Goal: Task Accomplishment & Management: Manage account settings

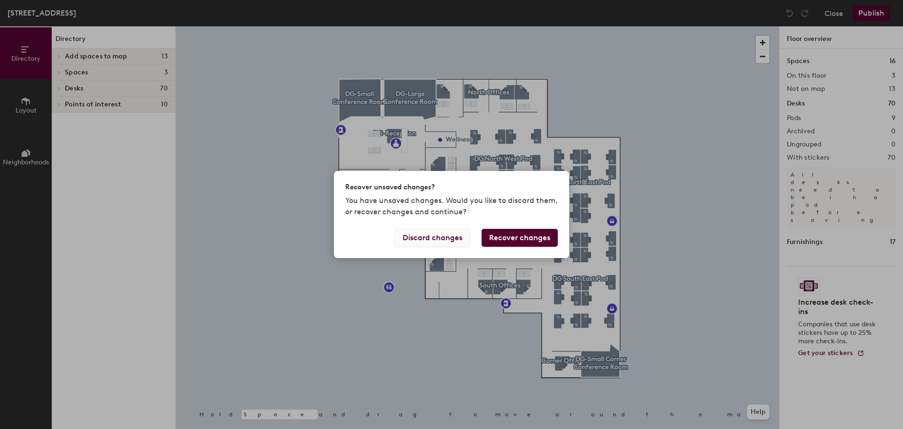
click at [444, 242] on button "Discard changes" at bounding box center [433, 238] width 76 height 18
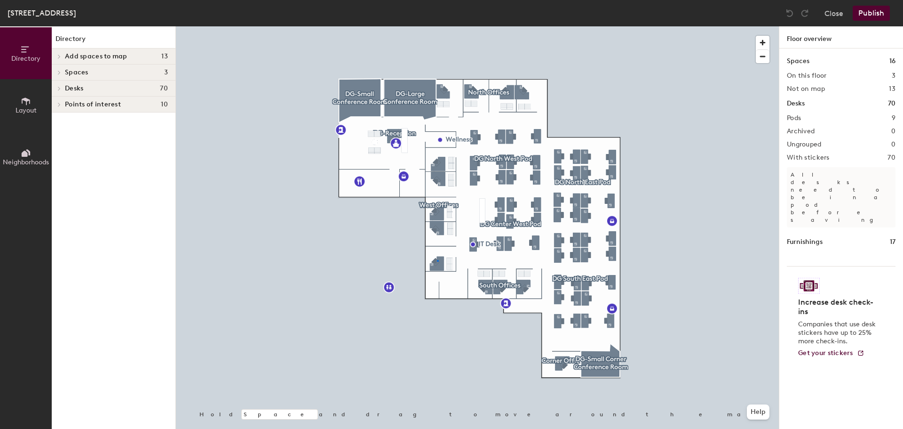
click at [437, 26] on div at bounding box center [477, 26] width 603 height 0
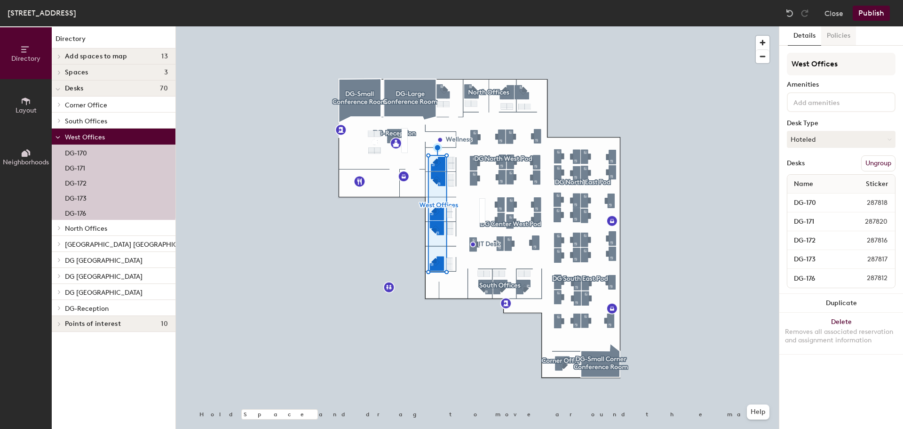
click at [834, 42] on button "Policies" at bounding box center [839, 35] width 35 height 19
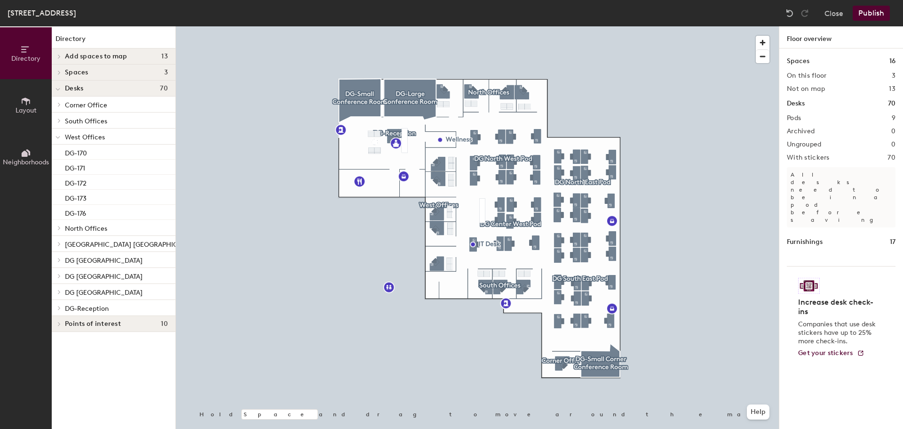
click at [24, 110] on span "Layout" at bounding box center [26, 110] width 21 height 8
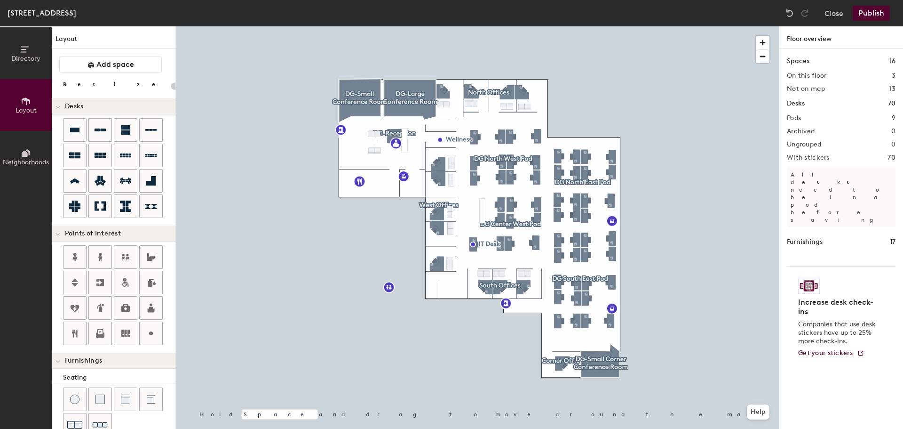
click at [24, 139] on button "Neighborhoods" at bounding box center [26, 157] width 52 height 52
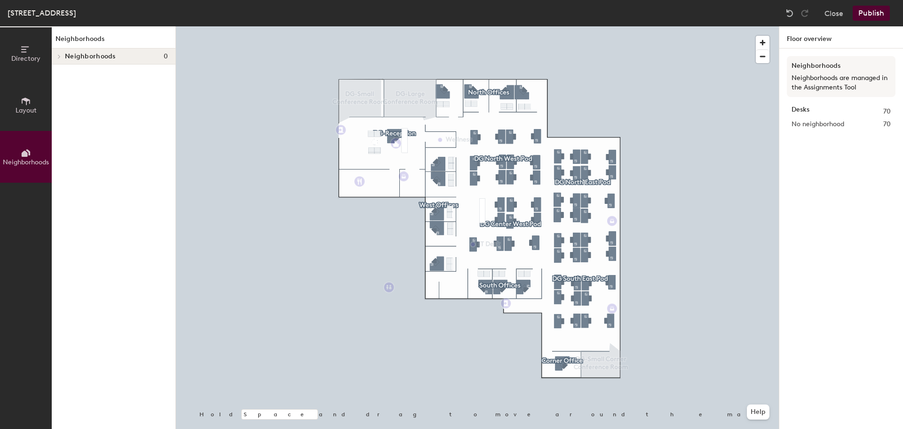
click at [24, 54] on icon at bounding box center [26, 49] width 10 height 10
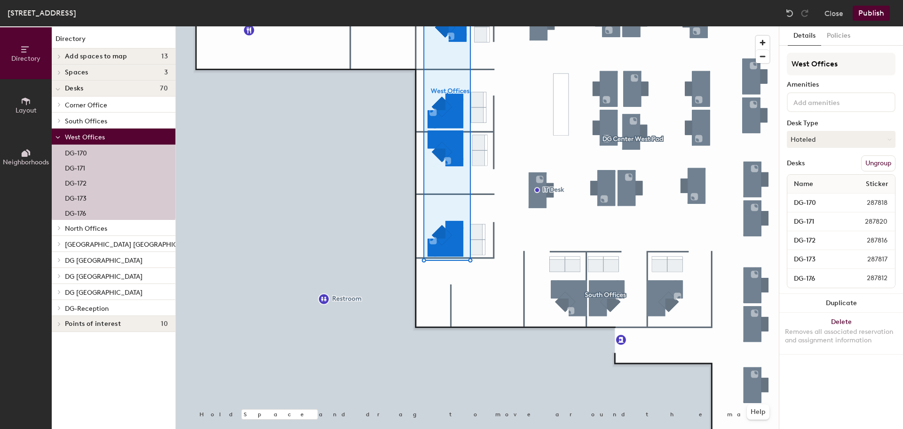
click at [379, 26] on div at bounding box center [477, 26] width 603 height 0
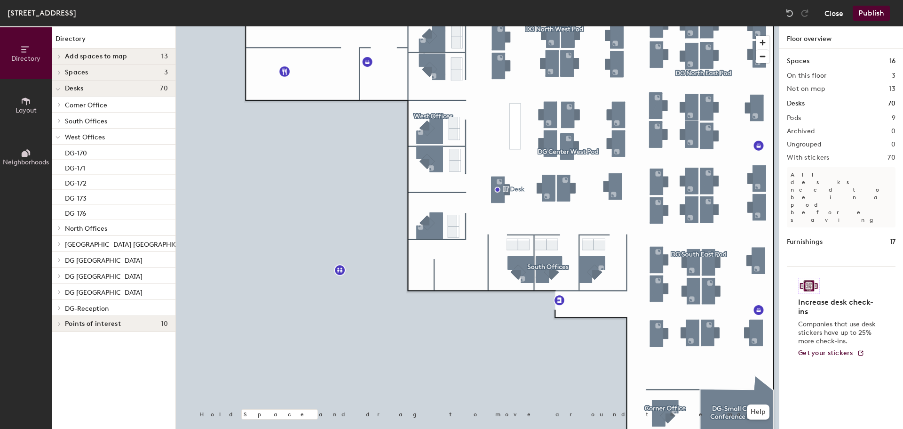
click at [829, 16] on button "Close" at bounding box center [834, 13] width 19 height 15
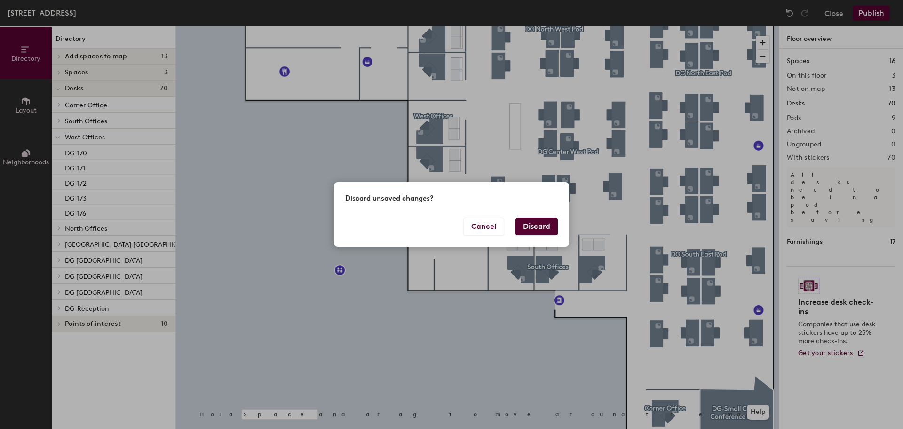
click at [538, 222] on button "Discard" at bounding box center [537, 226] width 42 height 18
